Goal: Task Accomplishment & Management: Manage account settings

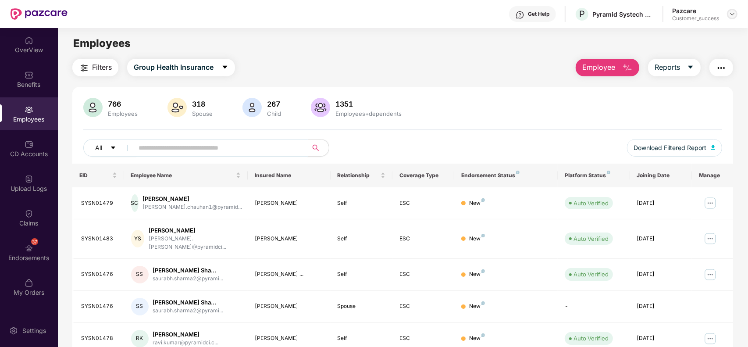
click at [729, 16] on img at bounding box center [732, 14] width 7 height 7
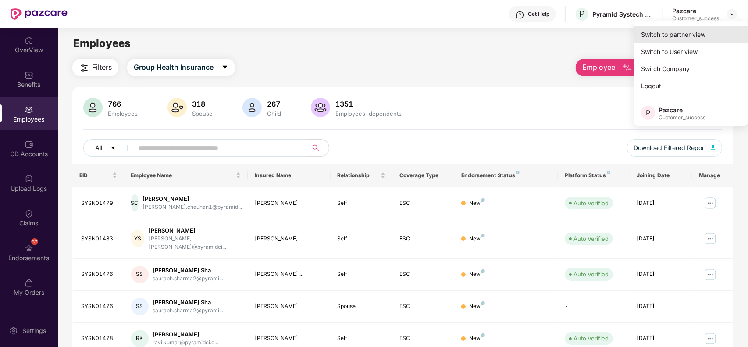
click at [687, 31] on div "Switch to partner view" at bounding box center [691, 34] width 114 height 17
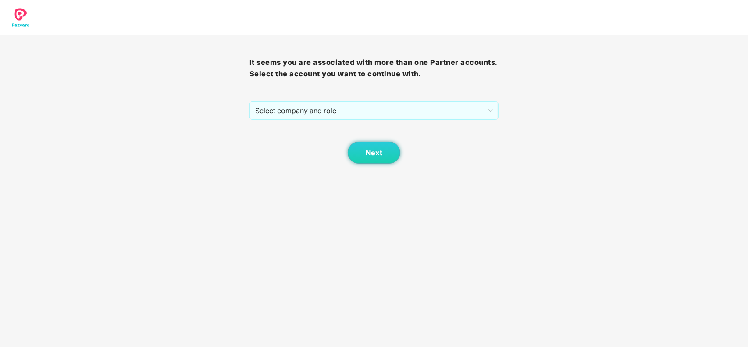
click at [308, 98] on div "It seems you are associated with more than one Partner accounts. Select the acc…" at bounding box center [375, 99] width 250 height 128
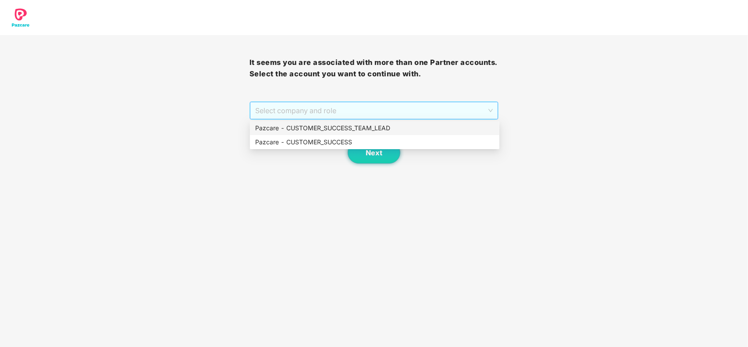
click at [289, 106] on span "Select company and role" at bounding box center [374, 110] width 238 height 17
click at [271, 136] on div "Pazcare - CUSTOMER_SUCCESS" at bounding box center [375, 142] width 250 height 14
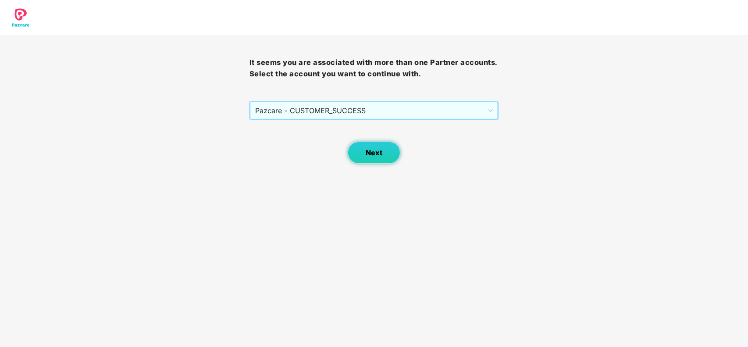
click at [370, 149] on span "Next" at bounding box center [374, 153] width 17 height 8
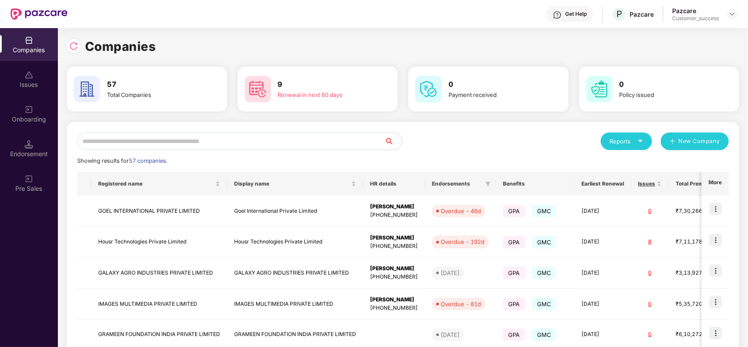
click at [268, 142] on input "text" at bounding box center [230, 141] width 307 height 18
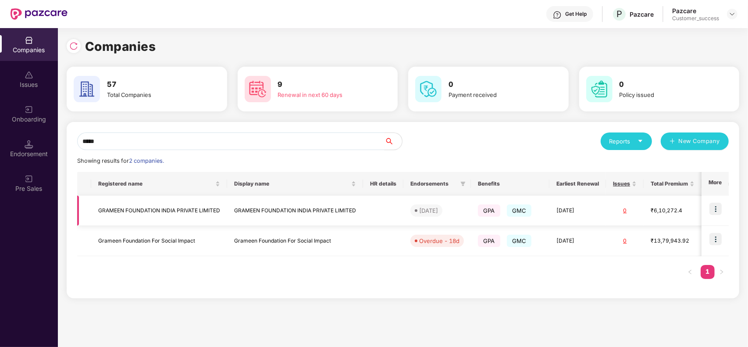
type input "*****"
click at [715, 211] on img at bounding box center [716, 209] width 12 height 12
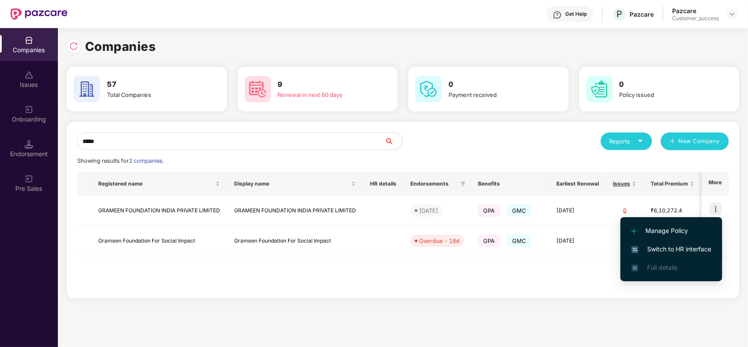
click at [685, 244] on span "Switch to HR interface" at bounding box center [672, 249] width 80 height 10
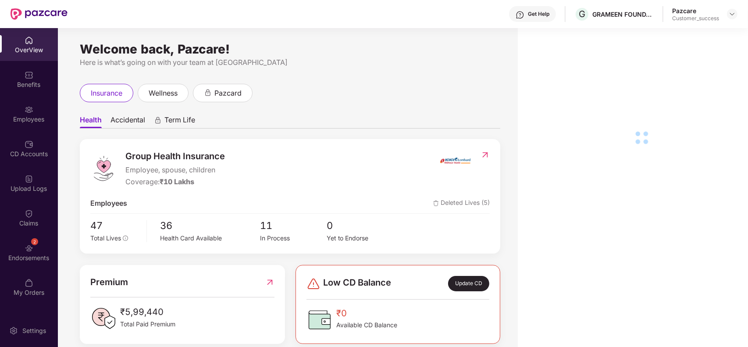
click at [25, 117] on div "Employees" at bounding box center [29, 119] width 58 height 9
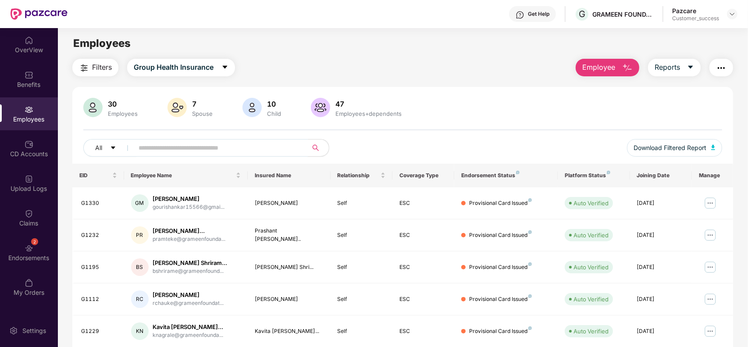
paste input "*****"
click at [194, 141] on input "*****" at bounding box center [217, 147] width 157 height 13
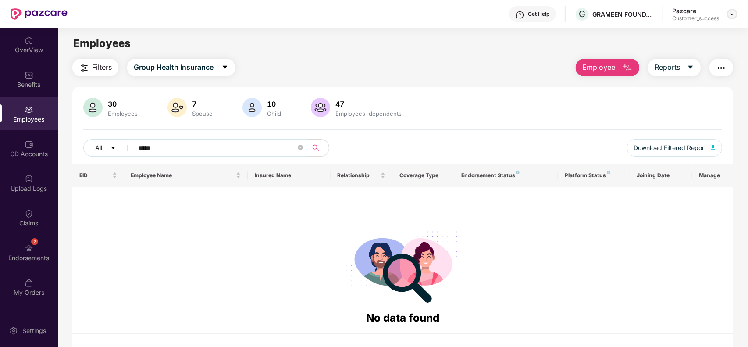
type input "*****"
click at [731, 13] on img at bounding box center [732, 14] width 7 height 7
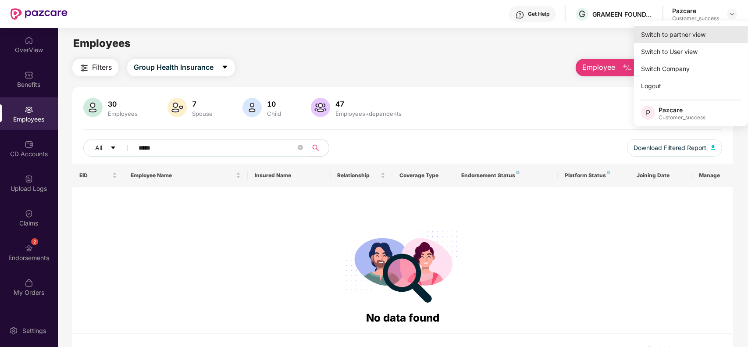
click at [711, 28] on div "Switch to partner view" at bounding box center [691, 34] width 114 height 17
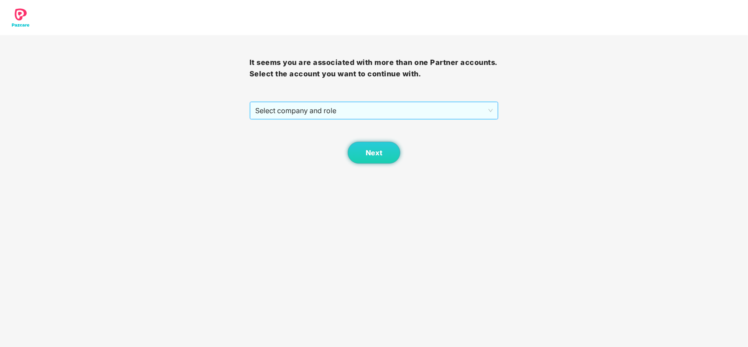
click at [399, 111] on span "Select company and role" at bounding box center [374, 110] width 238 height 17
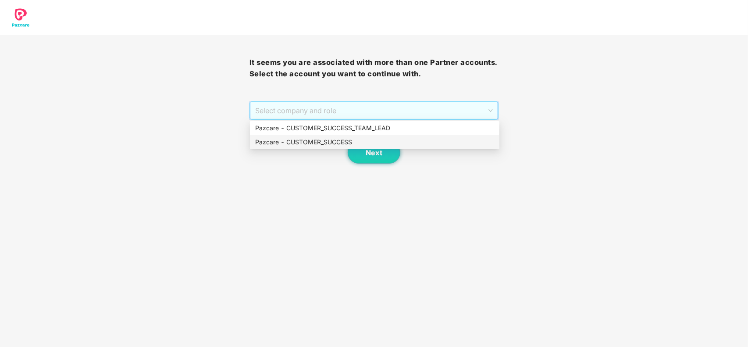
click at [334, 139] on div "Pazcare - CUSTOMER_SUCCESS" at bounding box center [374, 142] width 239 height 10
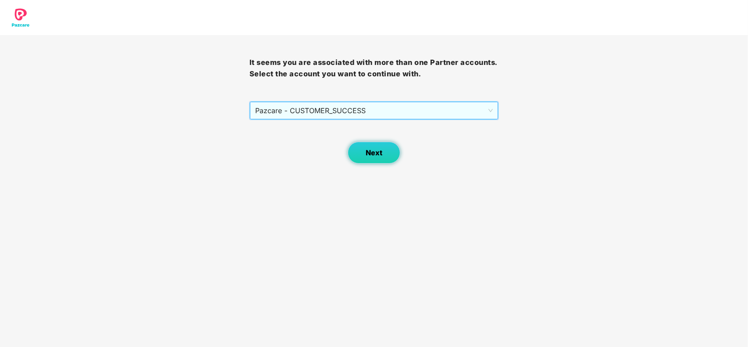
click at [365, 151] on button "Next" at bounding box center [374, 153] width 53 height 22
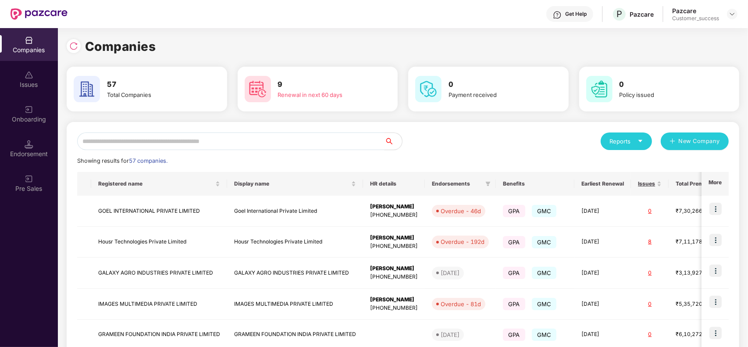
click at [246, 136] on input "text" at bounding box center [230, 141] width 307 height 18
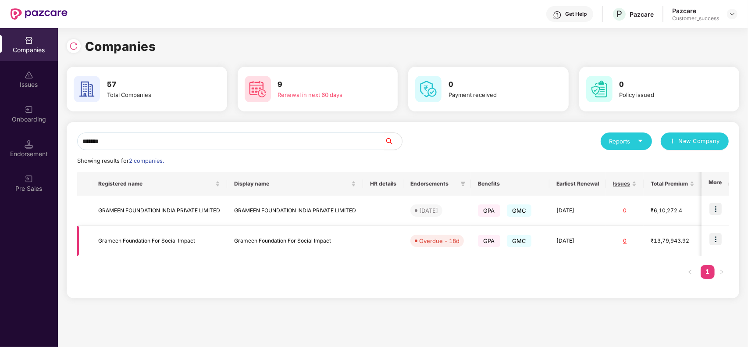
type input "*******"
click at [715, 239] on img at bounding box center [716, 239] width 12 height 12
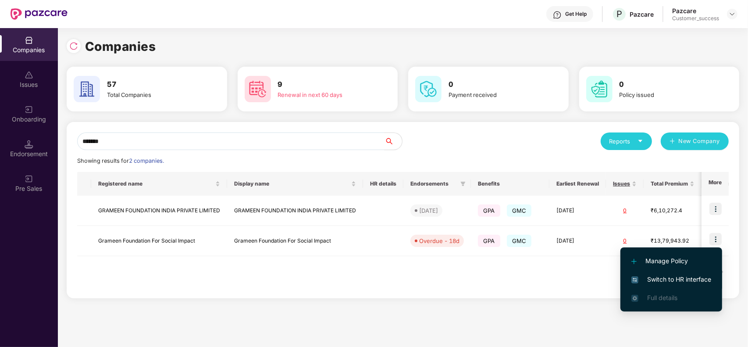
click at [669, 277] on span "Switch to HR interface" at bounding box center [672, 280] width 80 height 10
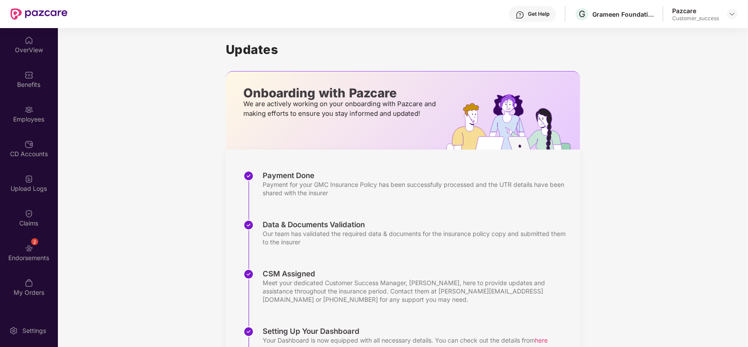
click at [22, 112] on div "Employees" at bounding box center [29, 113] width 58 height 33
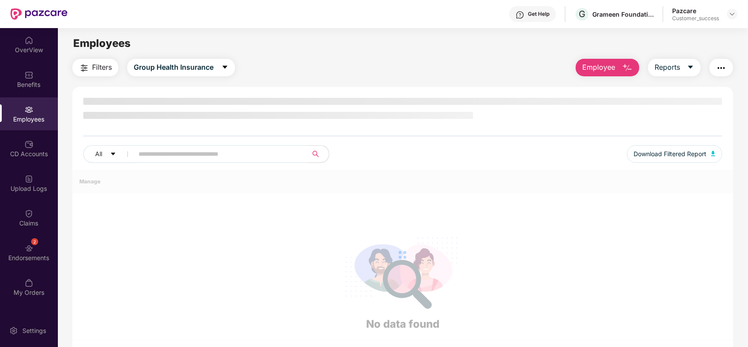
click at [22, 112] on div "Employees" at bounding box center [29, 113] width 58 height 33
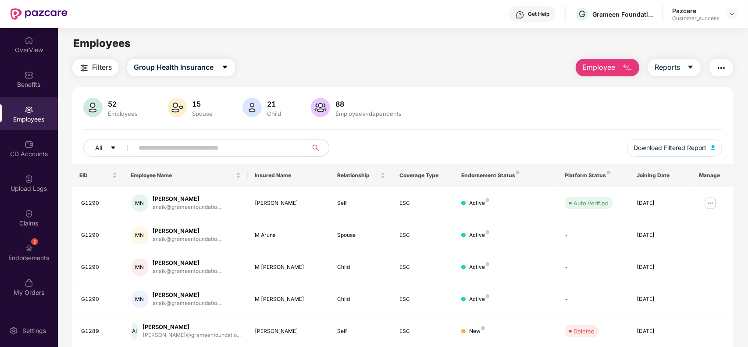
click at [179, 150] on input "text" at bounding box center [217, 147] width 157 height 13
paste input "*****"
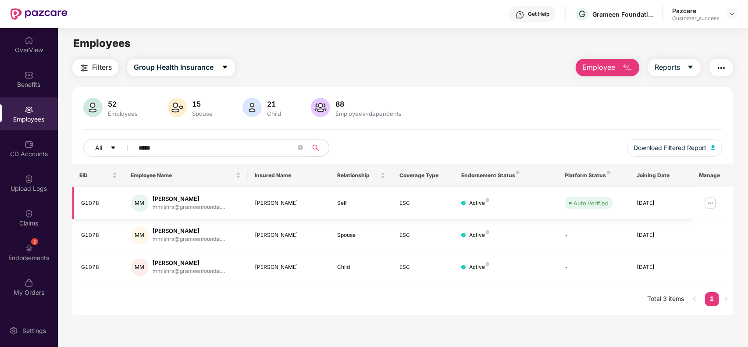
type input "*****"
click at [714, 205] on img at bounding box center [710, 203] width 14 height 14
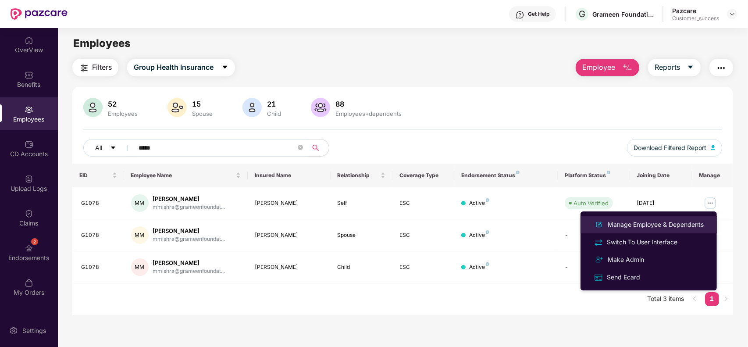
click at [653, 224] on div "Manage Employee & Dependents" at bounding box center [656, 225] width 100 height 10
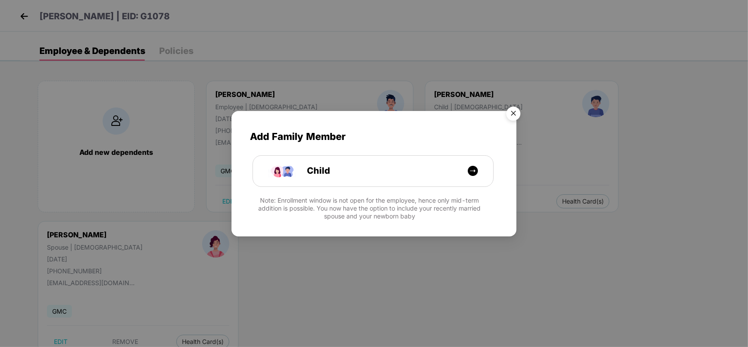
click at [515, 111] on img "Close" at bounding box center [513, 115] width 25 height 25
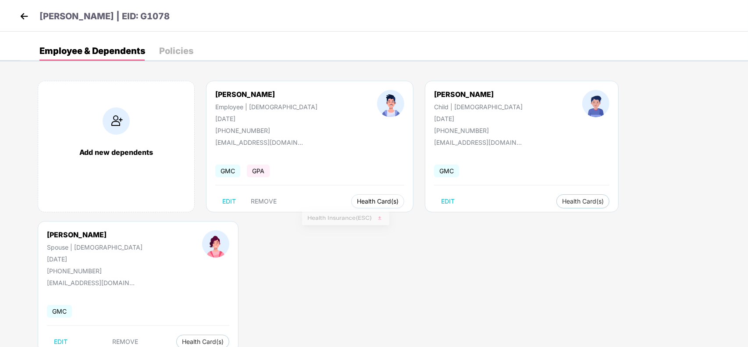
click at [357, 200] on span "Health Card(s)" at bounding box center [378, 201] width 42 height 4
click at [379, 219] on img at bounding box center [379, 219] width 9 height 9
click at [562, 202] on span "Health Card(s)" at bounding box center [583, 201] width 42 height 4
click at [552, 216] on img at bounding box center [553, 219] width 9 height 9
click at [683, 220] on span "Health Insurance(ESC)" at bounding box center [687, 219] width 77 height 10
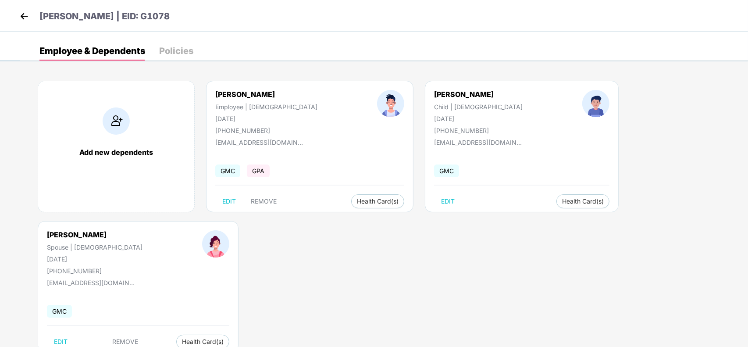
click at [28, 14] on img at bounding box center [24, 16] width 13 height 13
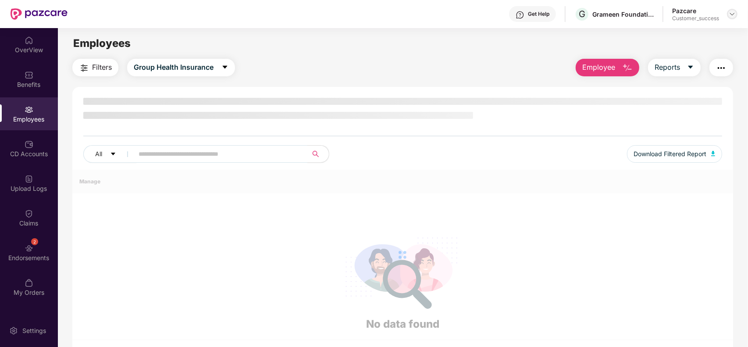
click at [727, 12] on div at bounding box center [732, 14] width 11 height 11
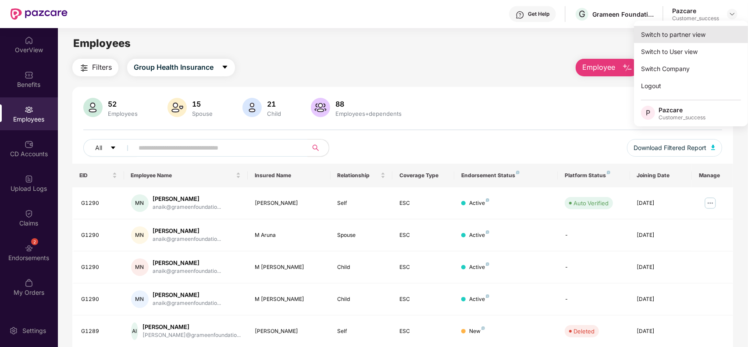
click at [705, 29] on div "Switch to partner view" at bounding box center [691, 34] width 114 height 17
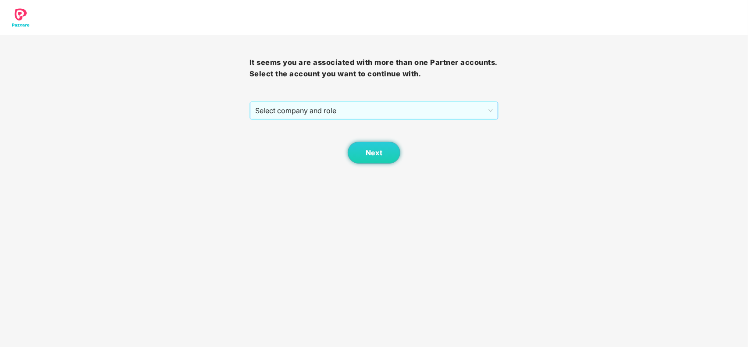
click at [433, 113] on span "Select company and role" at bounding box center [374, 110] width 238 height 17
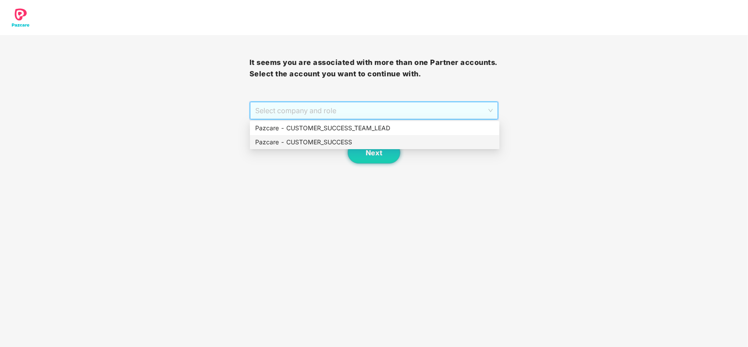
click at [366, 136] on div "Pazcare - CUSTOMER_SUCCESS" at bounding box center [375, 142] width 250 height 14
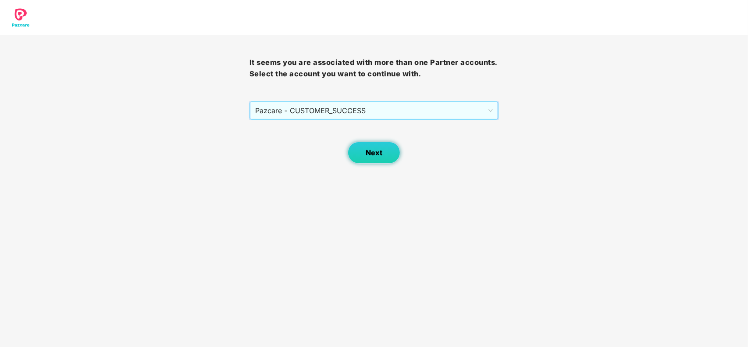
click at [361, 146] on button "Next" at bounding box center [374, 153] width 53 height 22
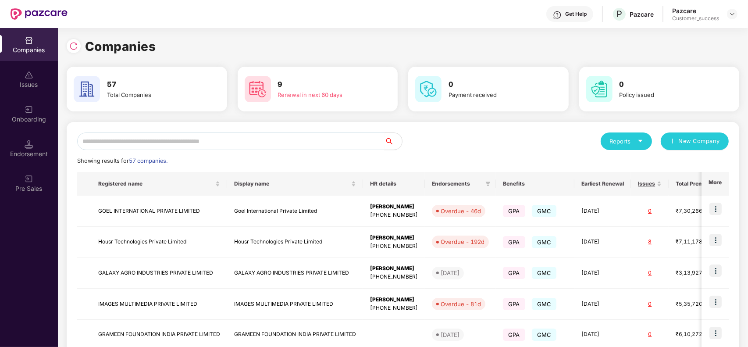
click at [243, 139] on input "text" at bounding box center [230, 141] width 307 height 18
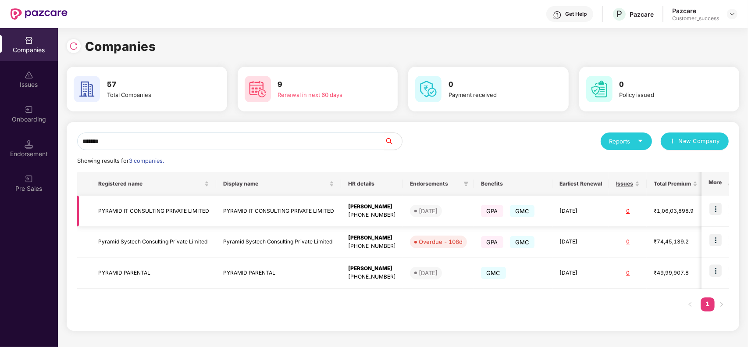
type input "*******"
click at [309, 214] on td "PYRAMID IT CONSULTING PRIVATE LIMITED" at bounding box center [278, 211] width 125 height 31
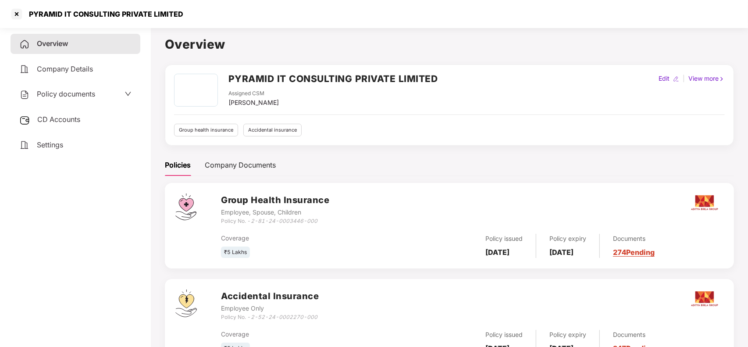
click at [54, 120] on span "CD Accounts" at bounding box center [58, 119] width 43 height 9
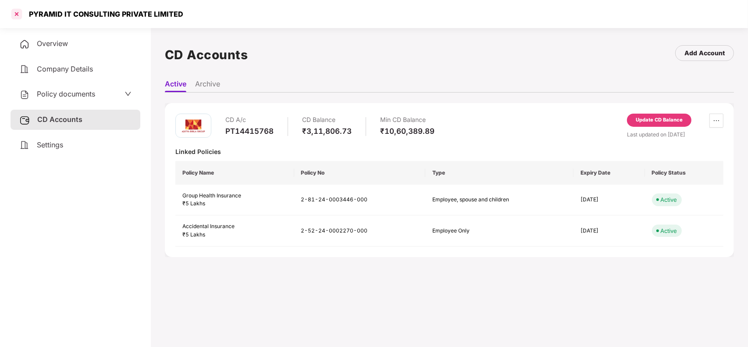
click at [18, 21] on div at bounding box center [17, 14] width 14 height 14
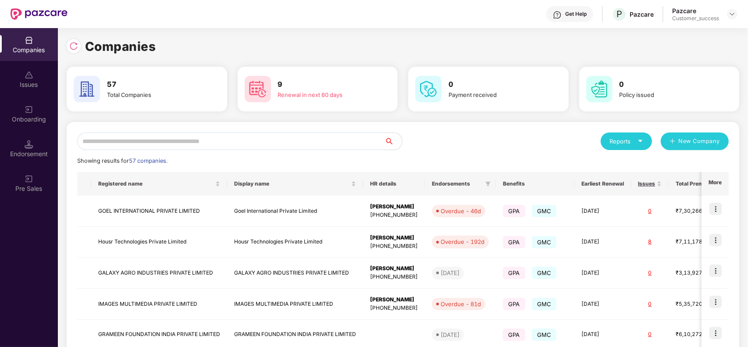
click at [185, 145] on input "text" at bounding box center [230, 141] width 307 height 18
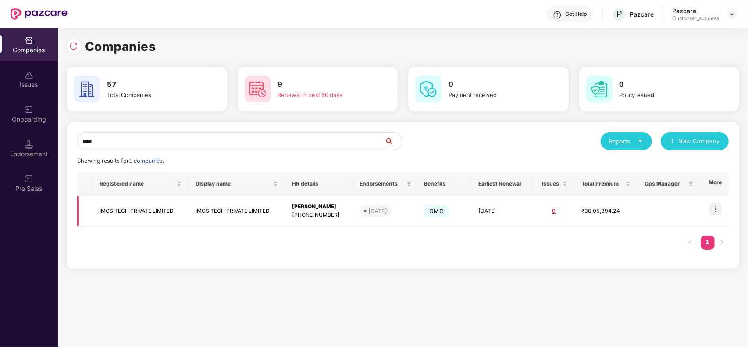
type input "****"
click at [191, 202] on td "IMCS TECH PRIVATE LIMITED" at bounding box center [237, 211] width 96 height 31
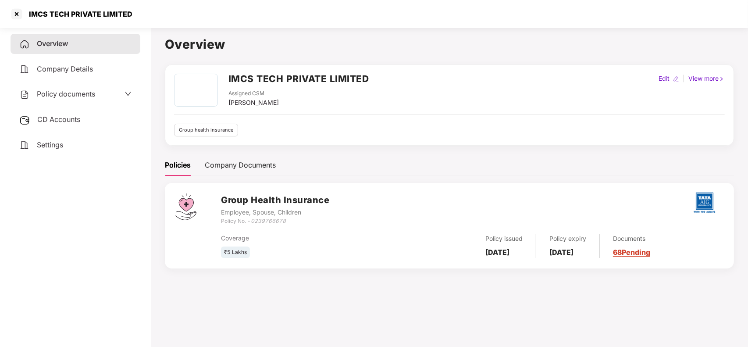
click at [643, 255] on link "68 Pending" at bounding box center [631, 252] width 37 height 9
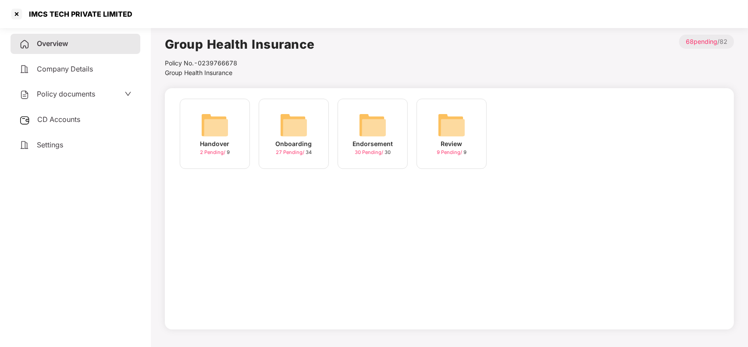
click at [289, 124] on img at bounding box center [294, 125] width 28 height 28
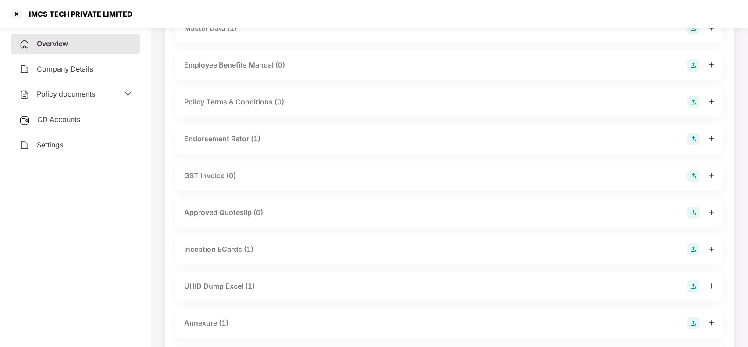
scroll to position [197, 0]
click at [248, 257] on div "Inception ECards (1)" at bounding box center [449, 248] width 548 height 30
click at [262, 247] on div "Inception ECards (1)" at bounding box center [449, 248] width 531 height 12
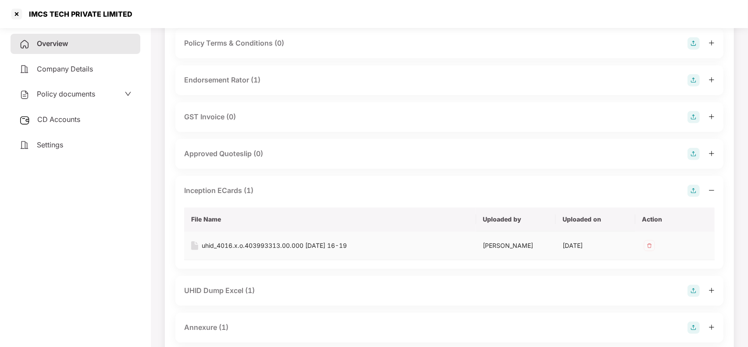
scroll to position [255, 0]
click at [281, 293] on div "UHID Dump Excel (1)" at bounding box center [449, 290] width 531 height 12
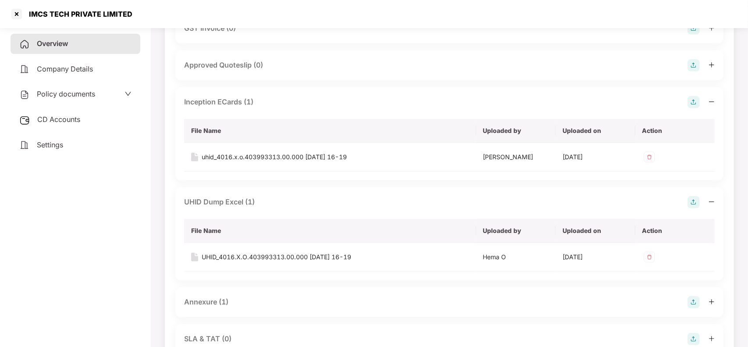
scroll to position [343, 0]
click at [264, 301] on div "Annexure (1)" at bounding box center [449, 302] width 531 height 12
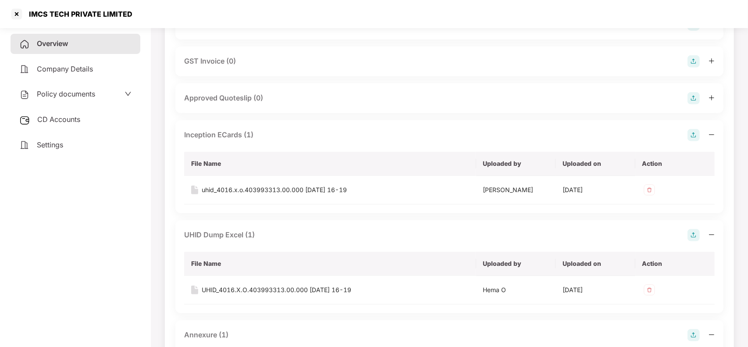
scroll to position [310, 0]
click at [646, 189] on img at bounding box center [649, 190] width 14 height 14
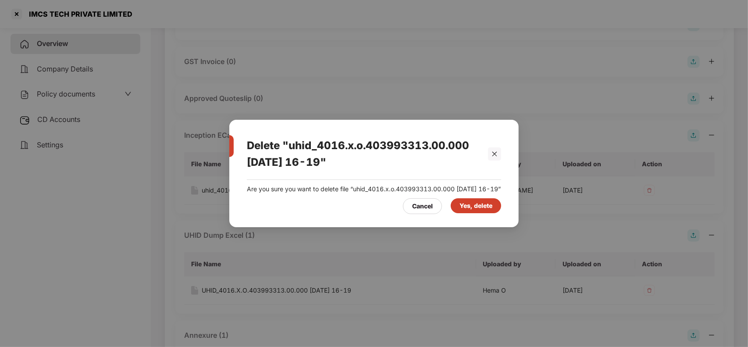
click at [471, 208] on div "Yes, delete" at bounding box center [476, 206] width 33 height 10
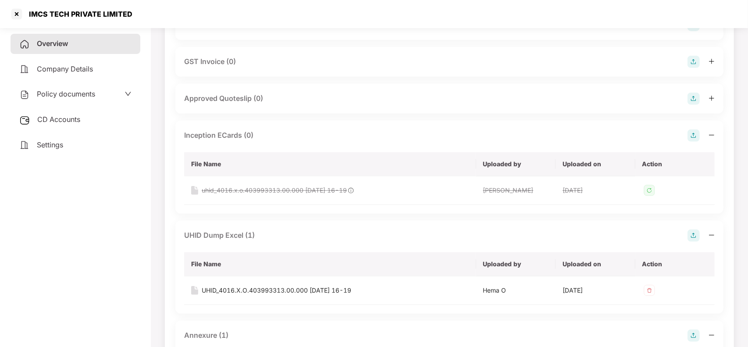
click at [693, 134] on img at bounding box center [694, 135] width 12 height 12
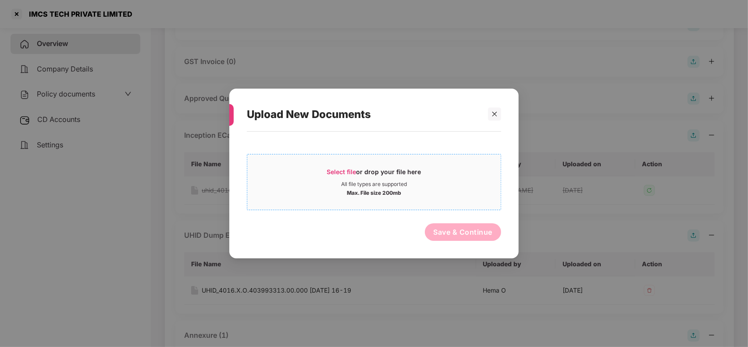
click at [321, 176] on div "Select file or drop your file here" at bounding box center [373, 174] width 253 height 13
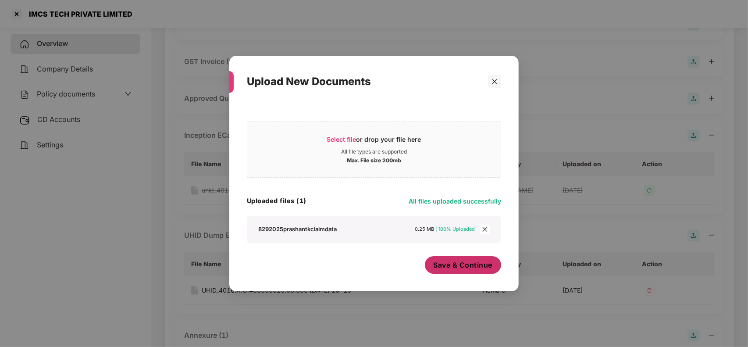
click at [453, 271] on button "Save & Continue" at bounding box center [463, 265] width 77 height 18
